Goal: Task Accomplishment & Management: Manage account settings

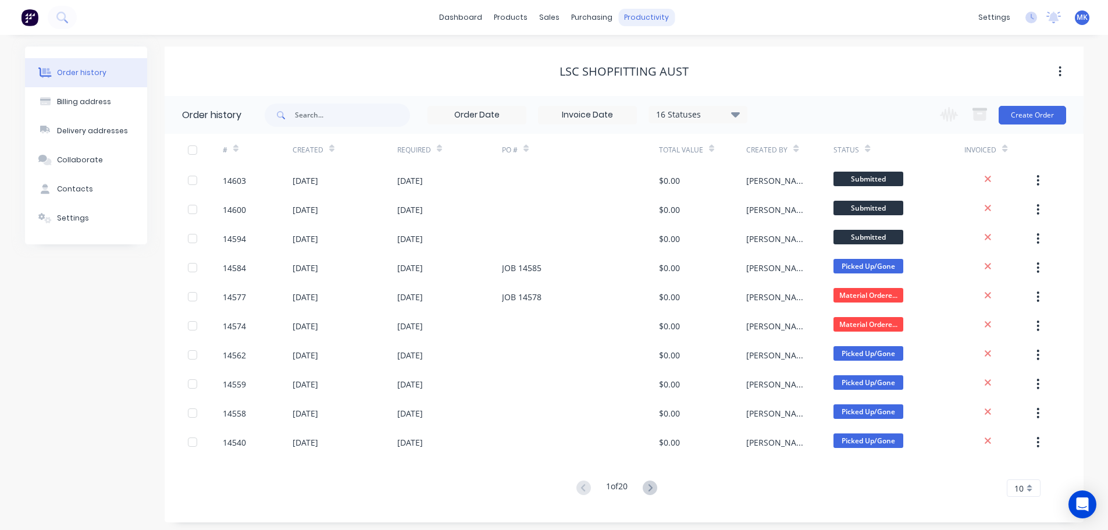
click at [645, 23] on div "productivity" at bounding box center [646, 17] width 56 height 17
click at [659, 55] on div "Workflow" at bounding box center [667, 56] width 35 height 10
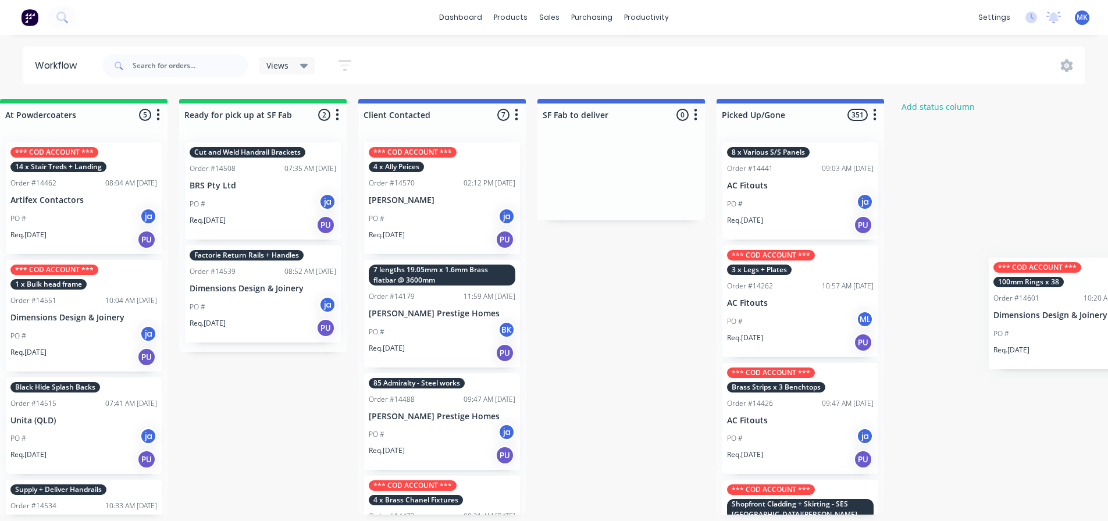
scroll to position [2, 832]
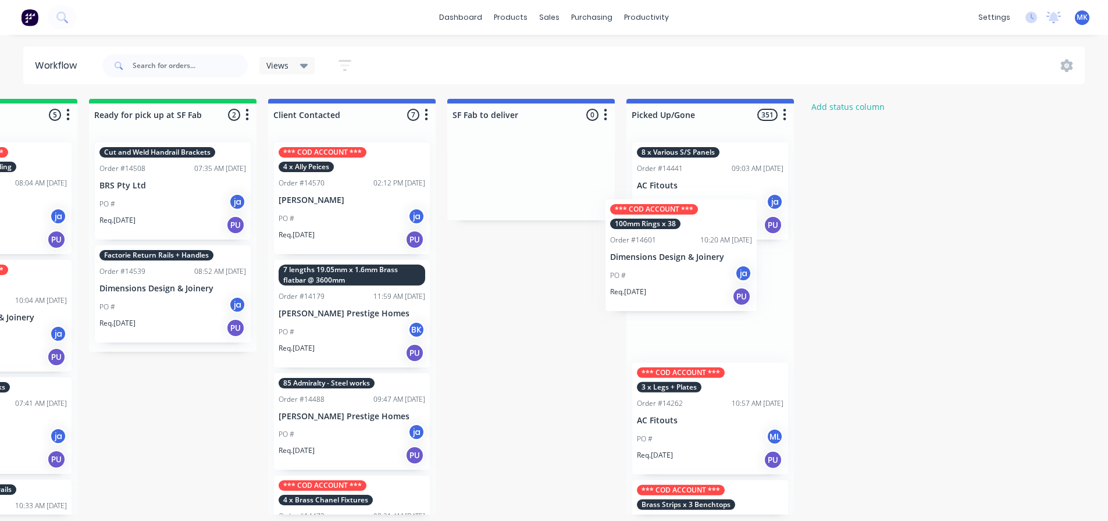
drag, startPoint x: 64, startPoint y: 245, endPoint x: 645, endPoint y: 278, distance: 581.6
click at [643, 278] on div "Submitted 19 Status colour #273444 hex #273444 Save Cancel Summaries Total orde…" at bounding box center [129, 307] width 1940 height 416
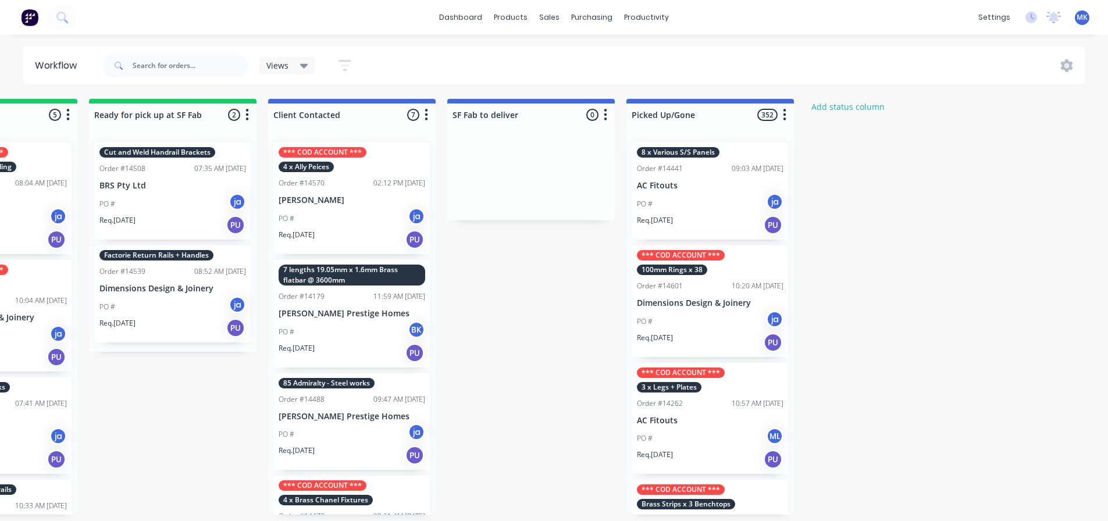
click at [571, 385] on div "Submitted 18 Status colour #273444 hex #273444 Save Cancel Summaries Total orde…" at bounding box center [129, 307] width 1940 height 416
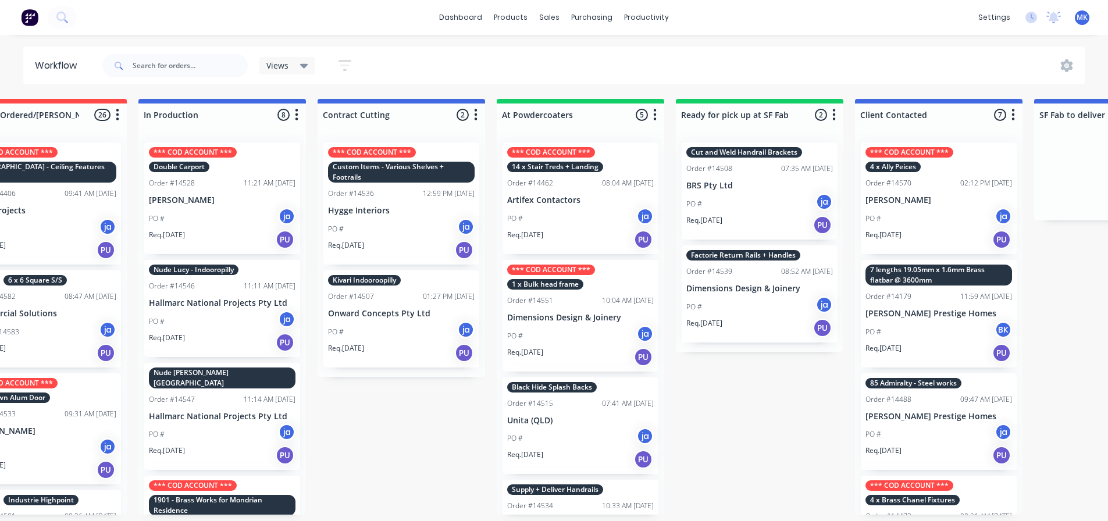
scroll to position [2, 0]
